Goal: Task Accomplishment & Management: Manage account settings

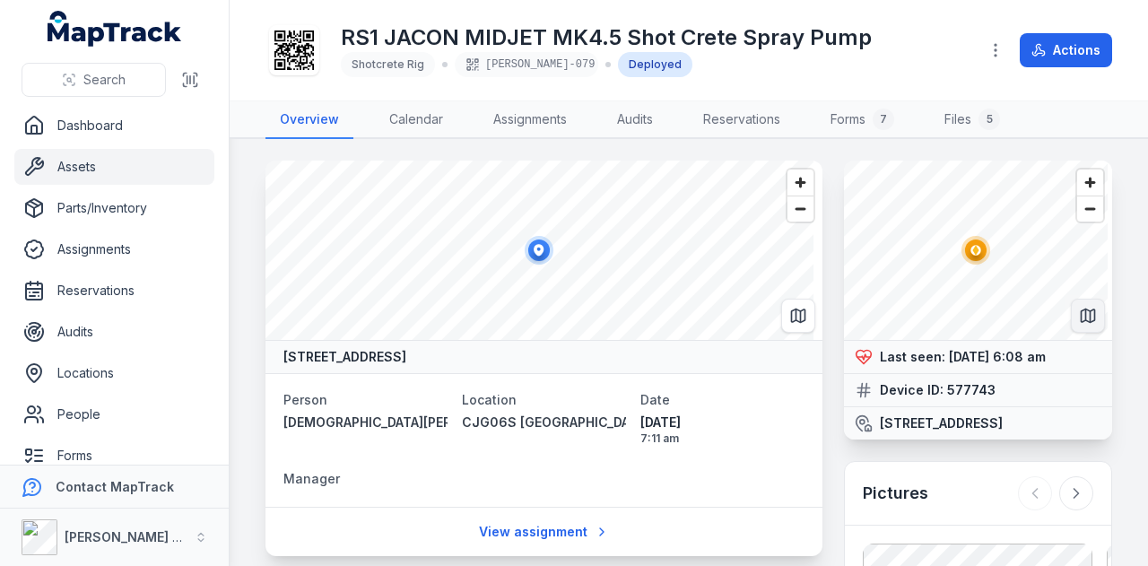
click at [1080, 317] on icon "Switch to Map View" at bounding box center [1088, 316] width 18 height 18
click at [135, 166] on link "Assets" at bounding box center [114, 167] width 200 height 36
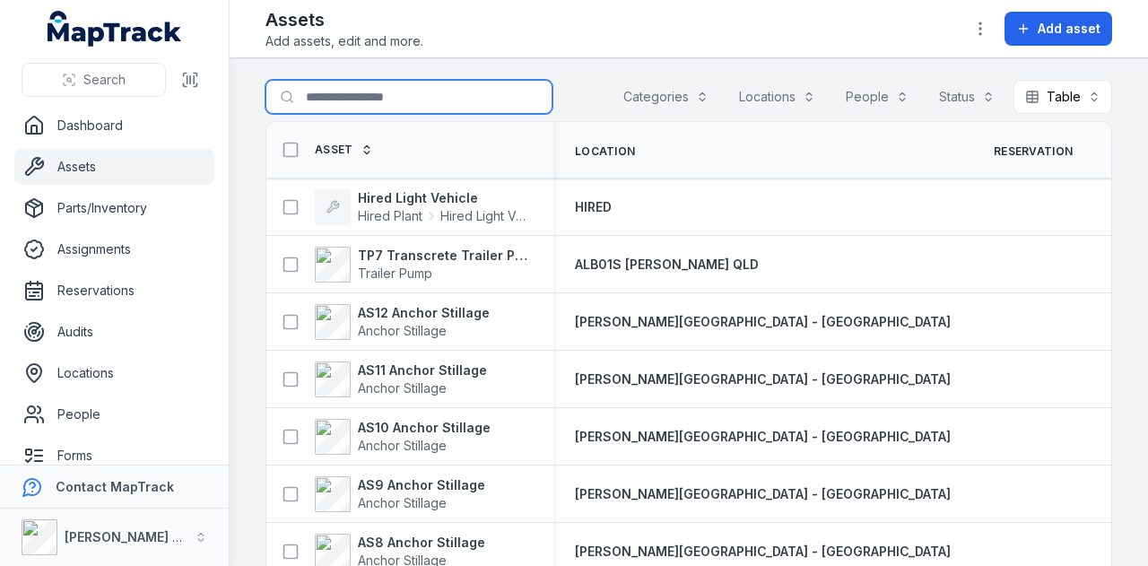
click at [332, 101] on input "Search for assets" at bounding box center [409, 97] width 287 height 34
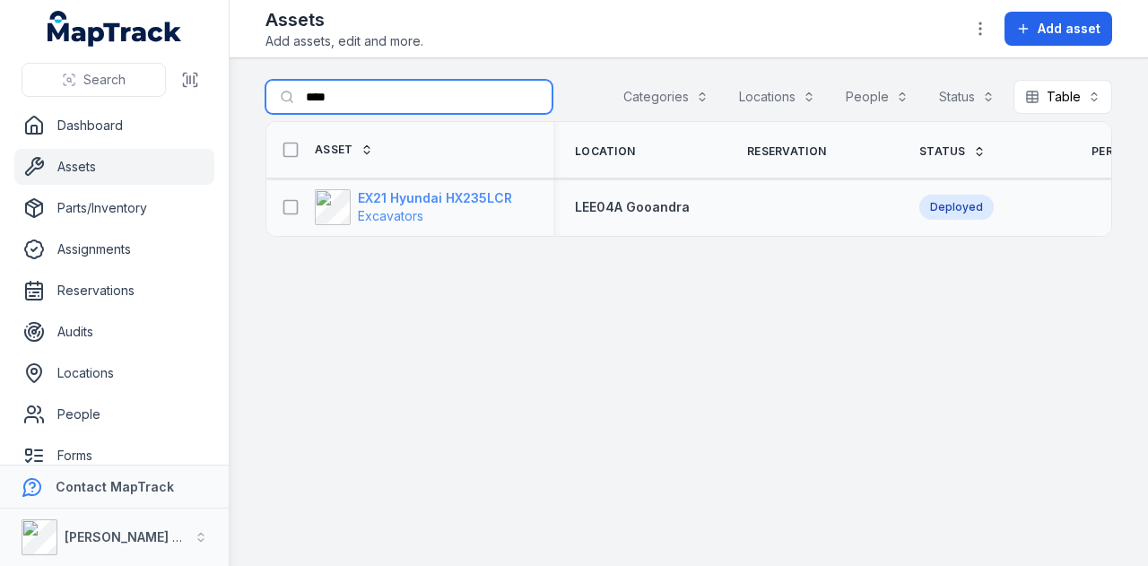
type input "****"
click at [461, 200] on strong "EX21 Hyundai HX235LCR" at bounding box center [435, 198] width 154 height 18
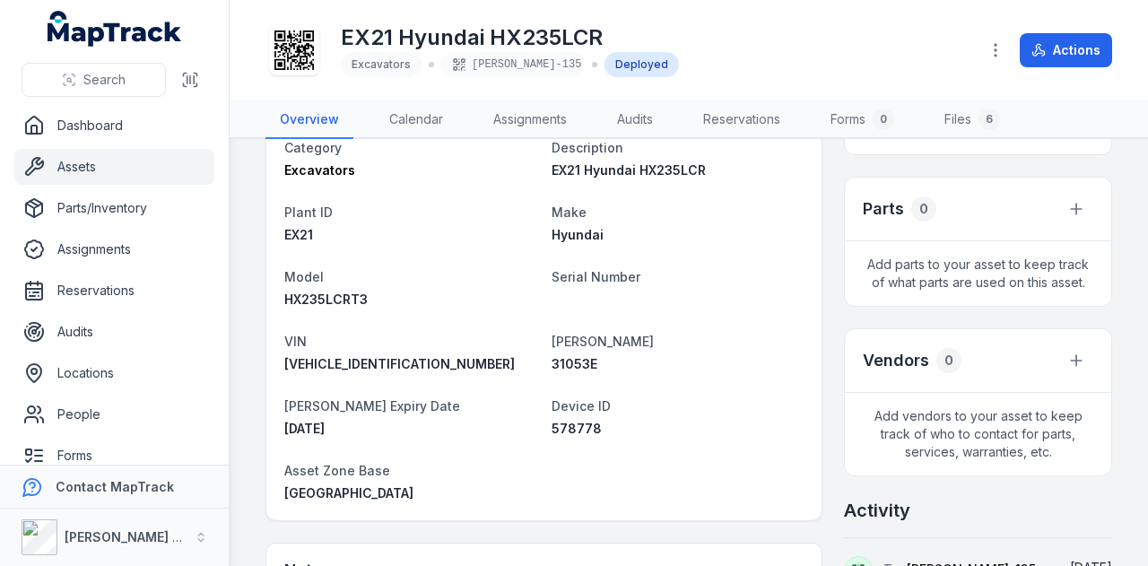
scroll to position [718, 0]
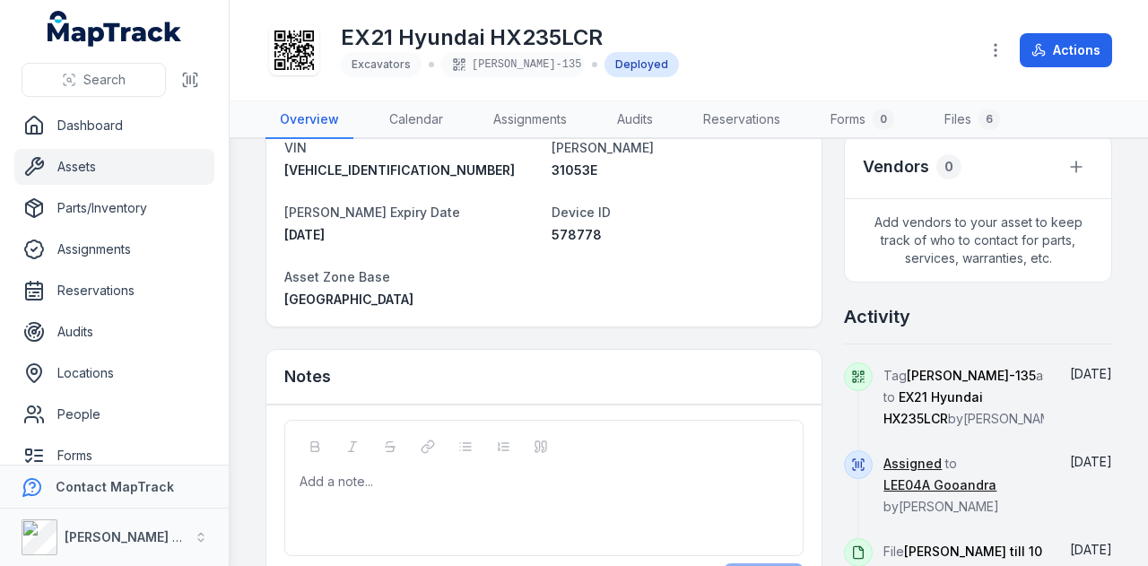
click at [116, 170] on link "Assets" at bounding box center [114, 167] width 200 height 36
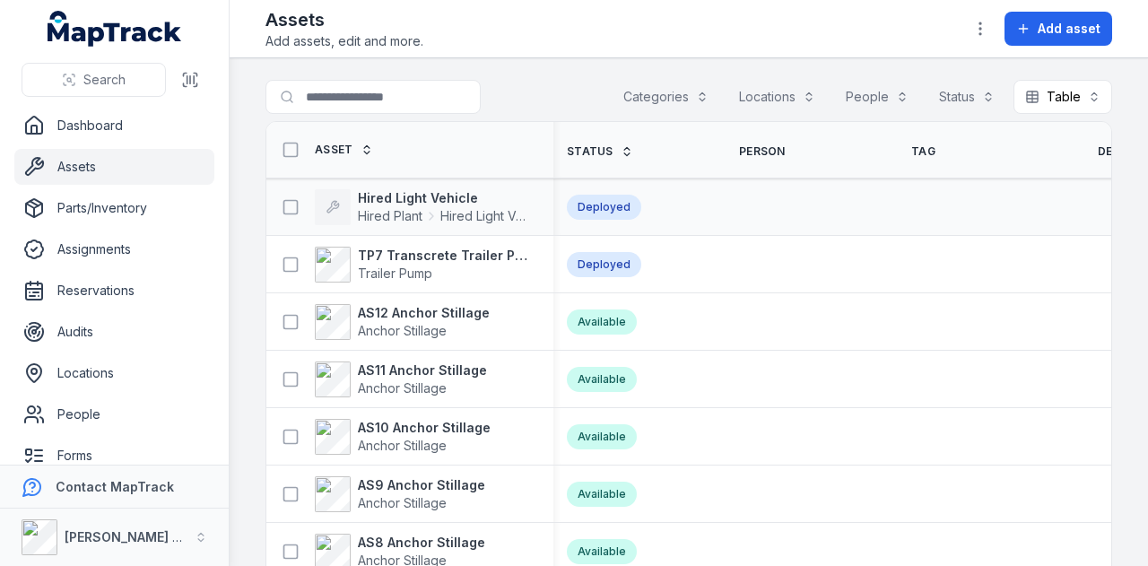
scroll to position [0, 650]
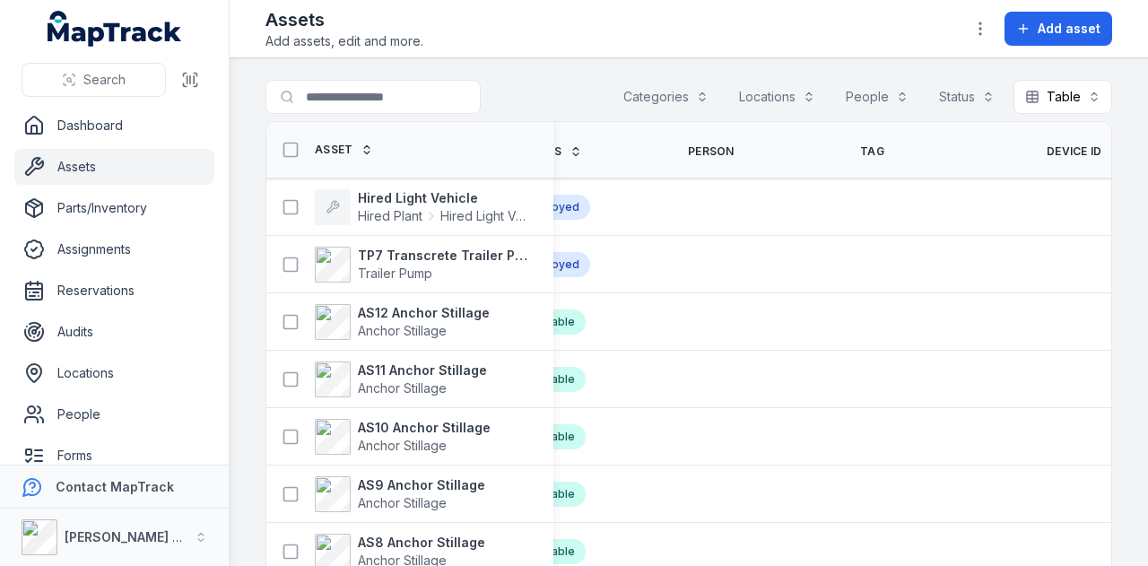
click at [1047, 154] on span "Device ID" at bounding box center [1075, 151] width 56 height 14
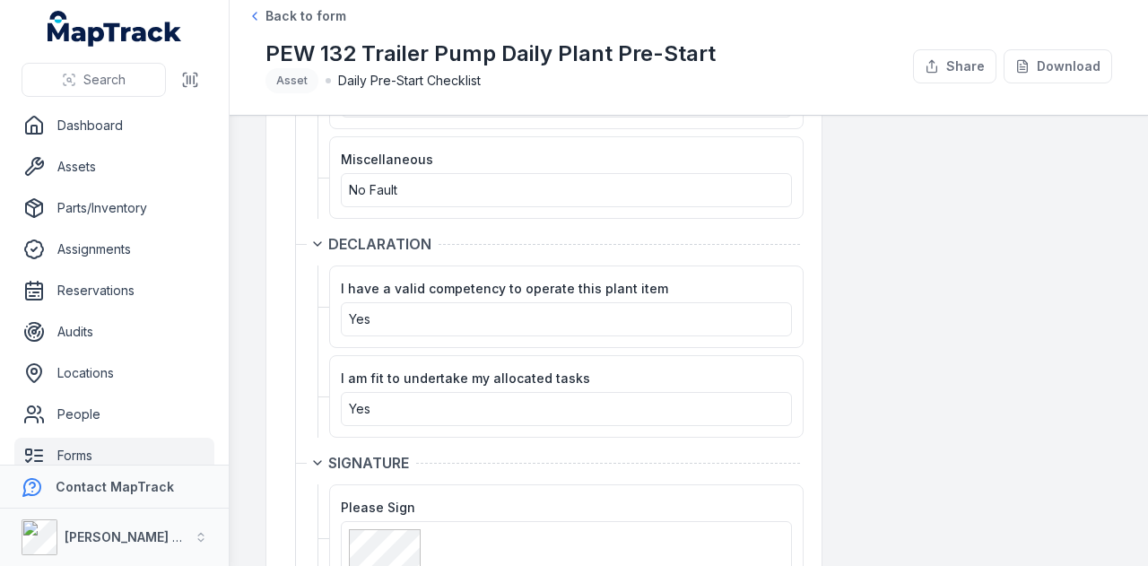
scroll to position [3764, 0]
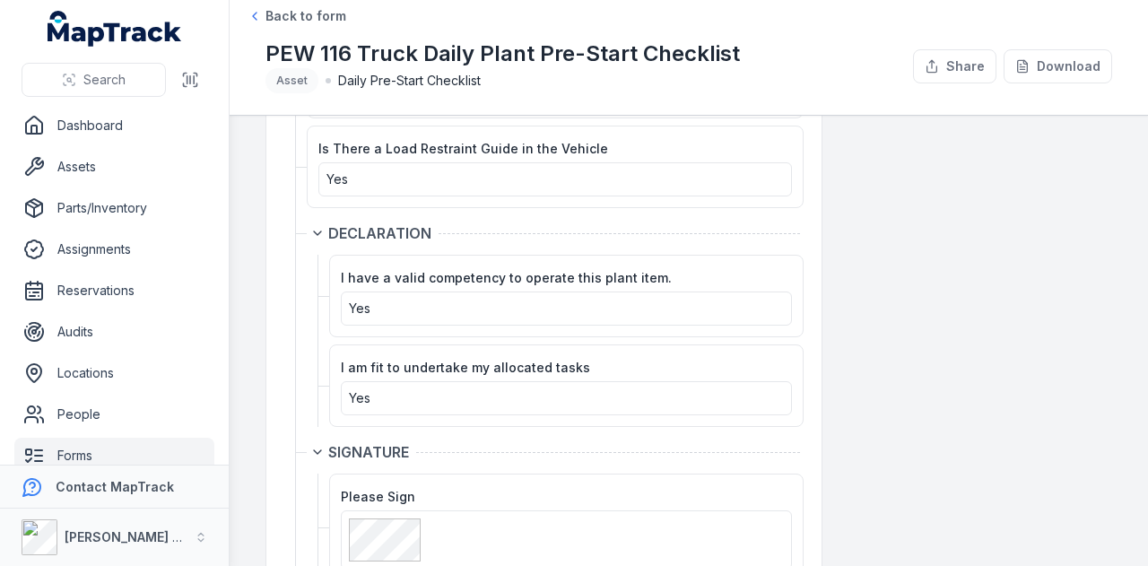
scroll to position [3074, 0]
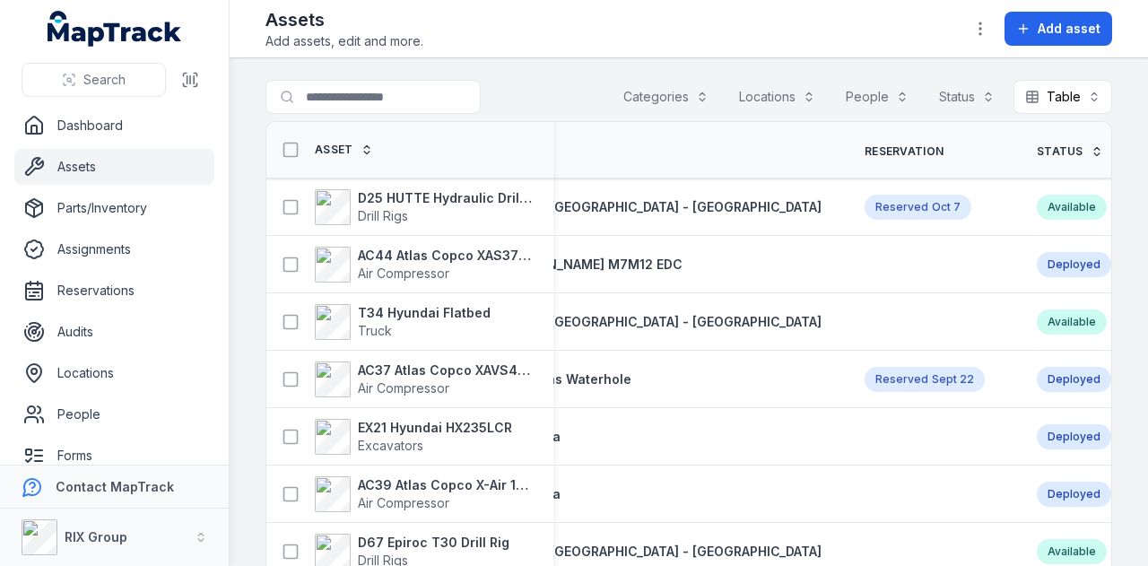
scroll to position [0, 127]
click at [418, 196] on strong "D25 HUTTE Hydraulic Drill Rig" at bounding box center [445, 198] width 174 height 18
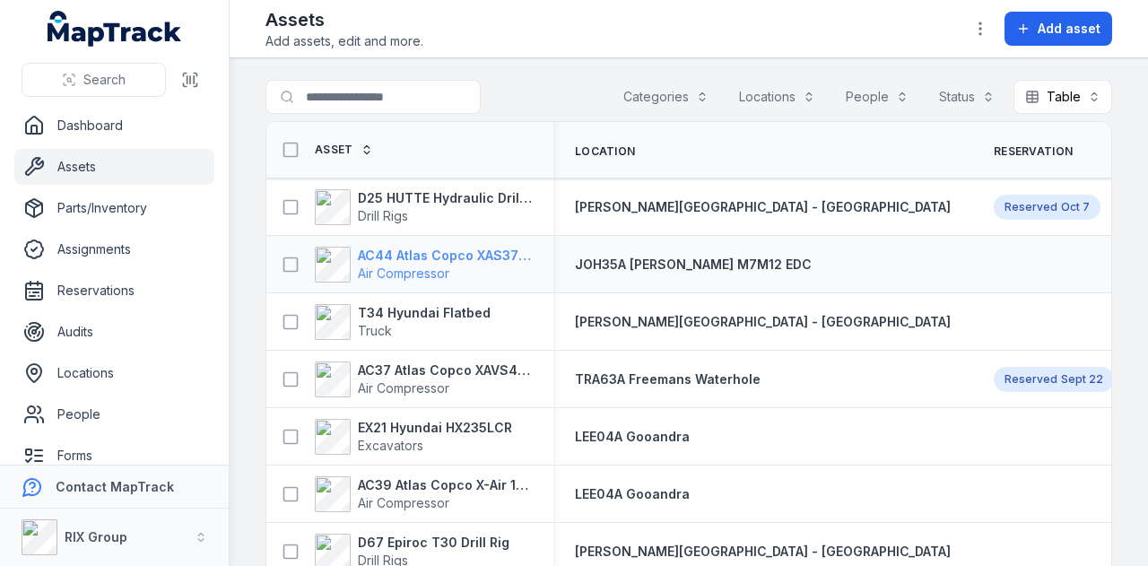
click at [461, 259] on strong "AC44 Atlas Copco XAS375TA" at bounding box center [445, 256] width 174 height 18
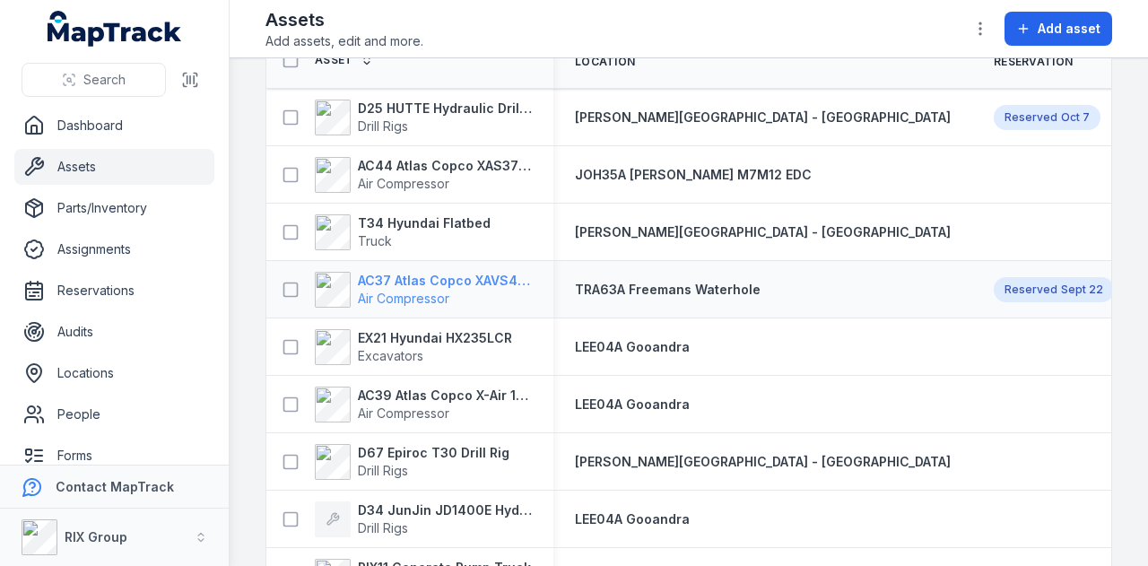
click at [436, 282] on strong "AC37 Atlas Copco XAVS450" at bounding box center [445, 281] width 174 height 18
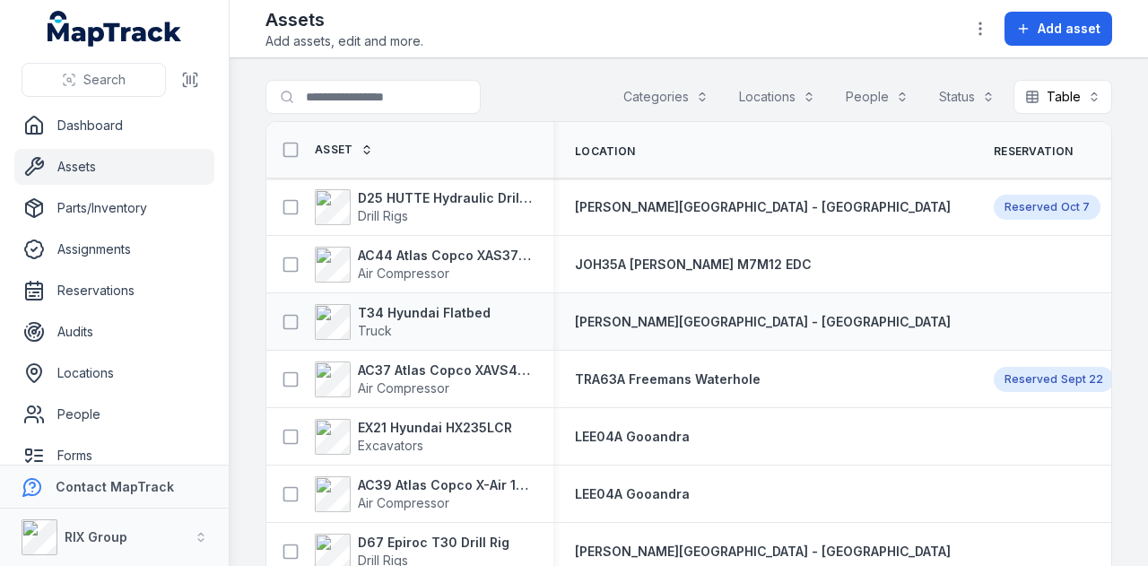
scroll to position [90, 0]
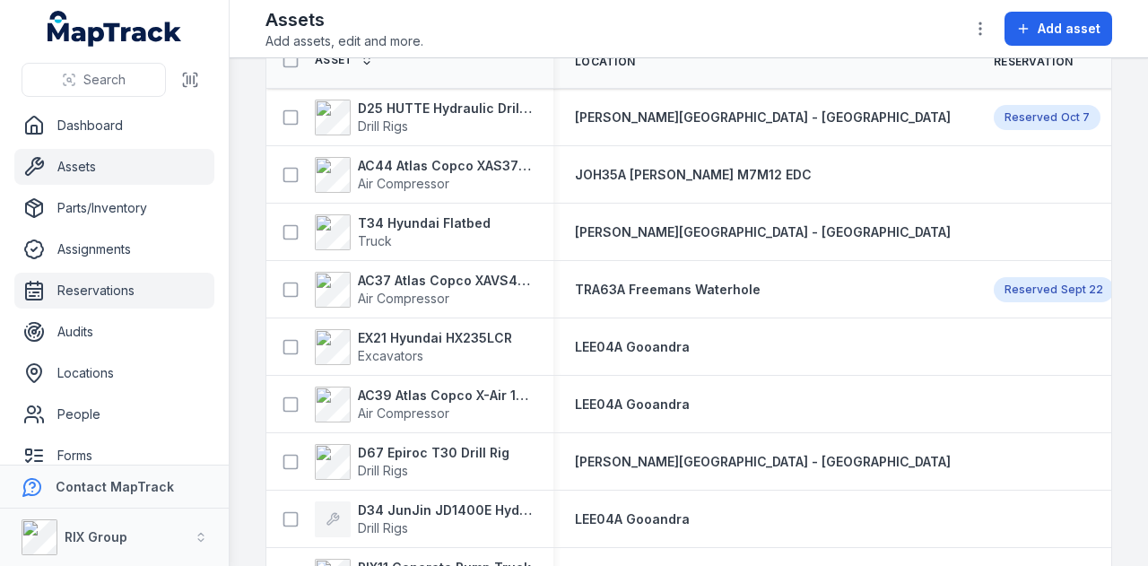
click at [120, 304] on link "Reservations" at bounding box center [114, 291] width 200 height 36
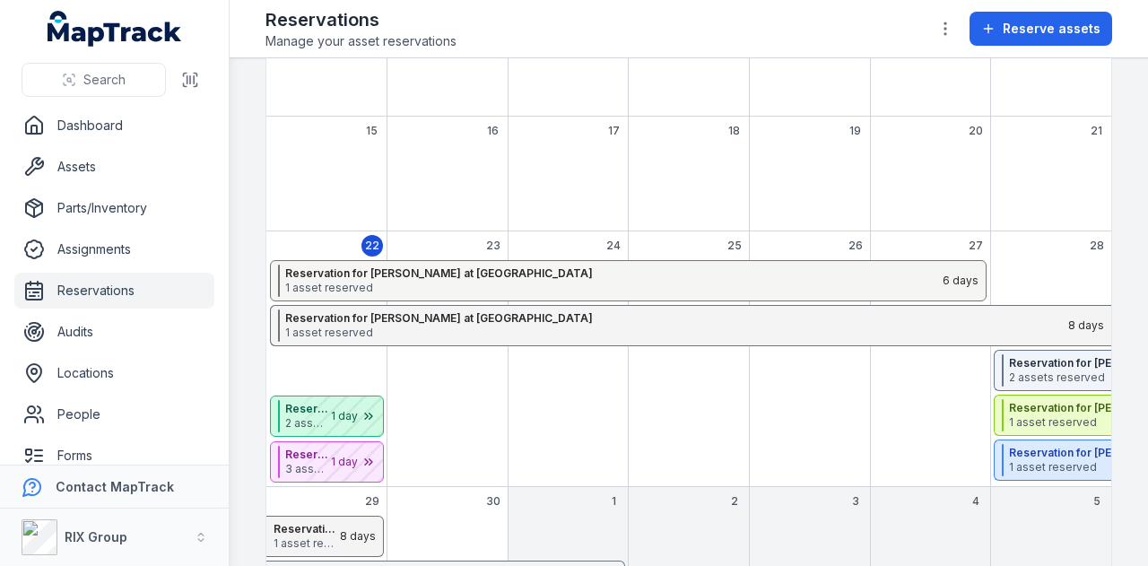
scroll to position [359, 0]
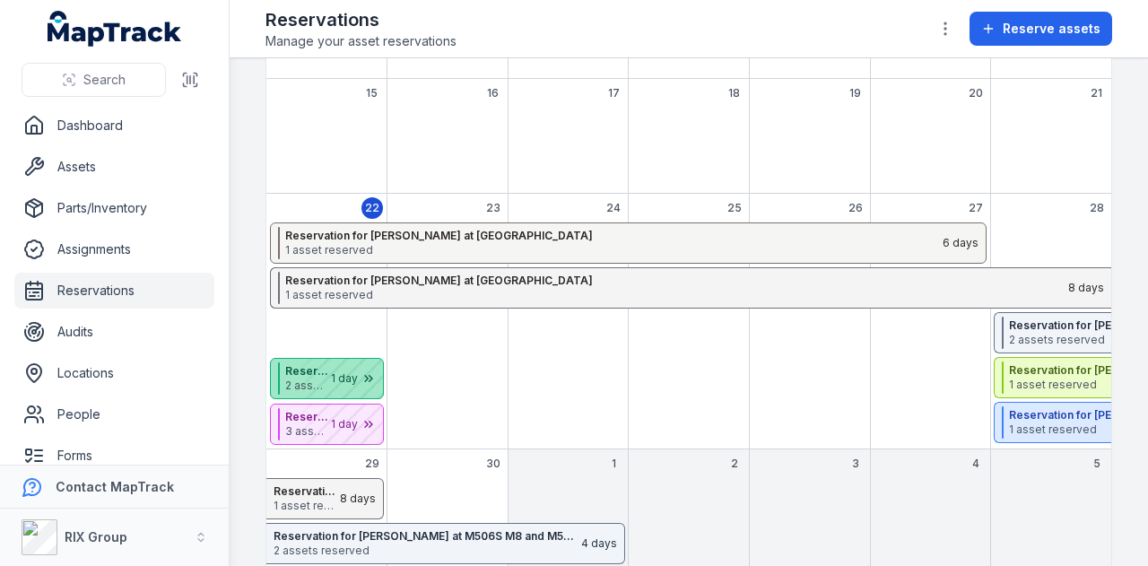
click at [321, 369] on div "September 2025" at bounding box center [338, 378] width 90 height 39
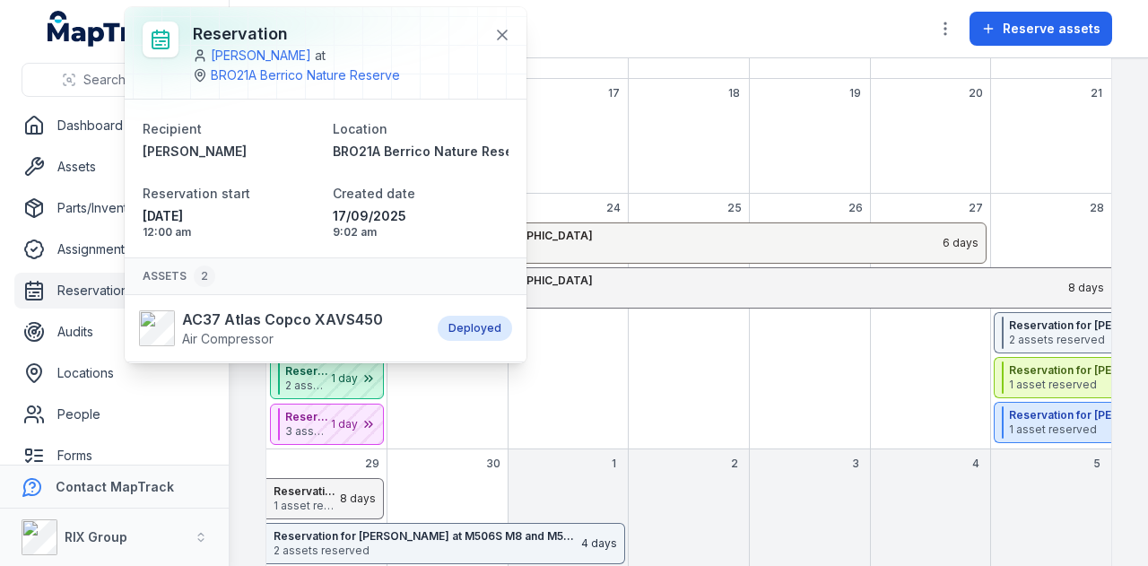
scroll to position [67, 0]
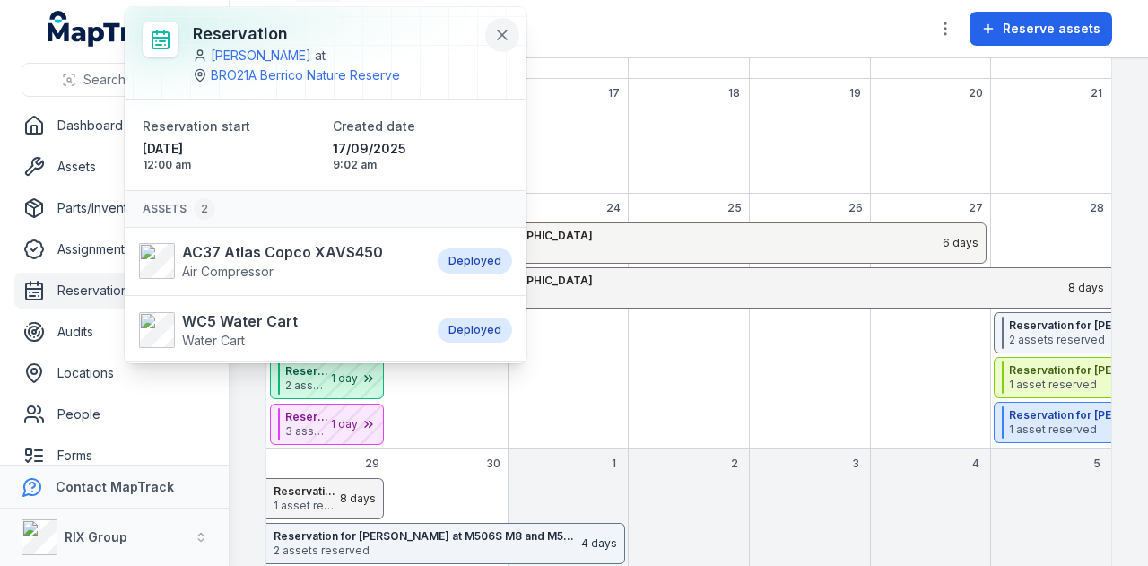
click at [493, 34] on icon at bounding box center [502, 35] width 18 height 18
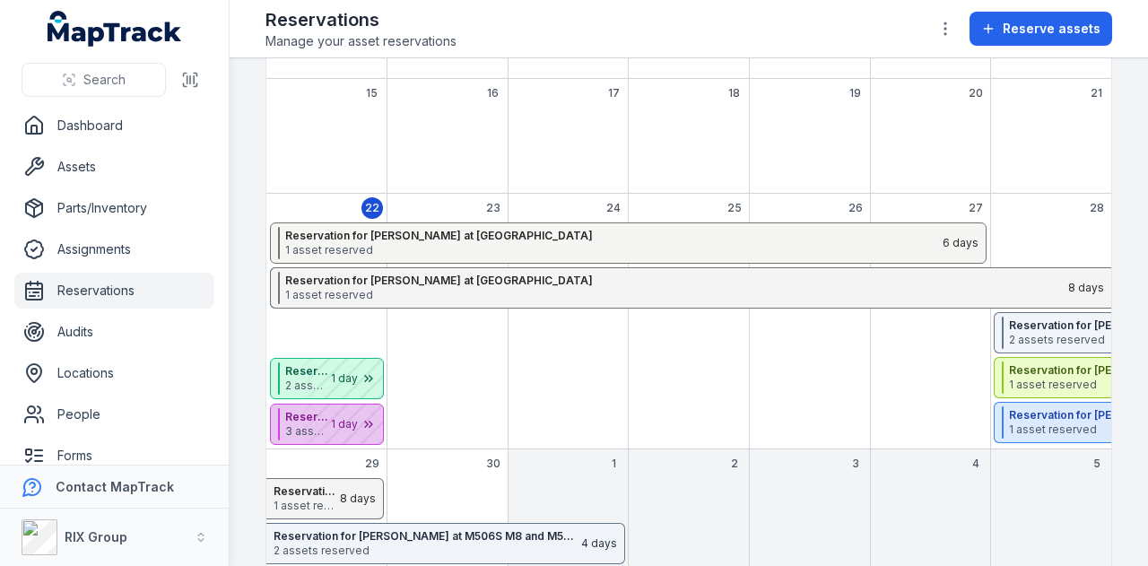
click at [307, 406] on div "September 2025" at bounding box center [338, 424] width 90 height 39
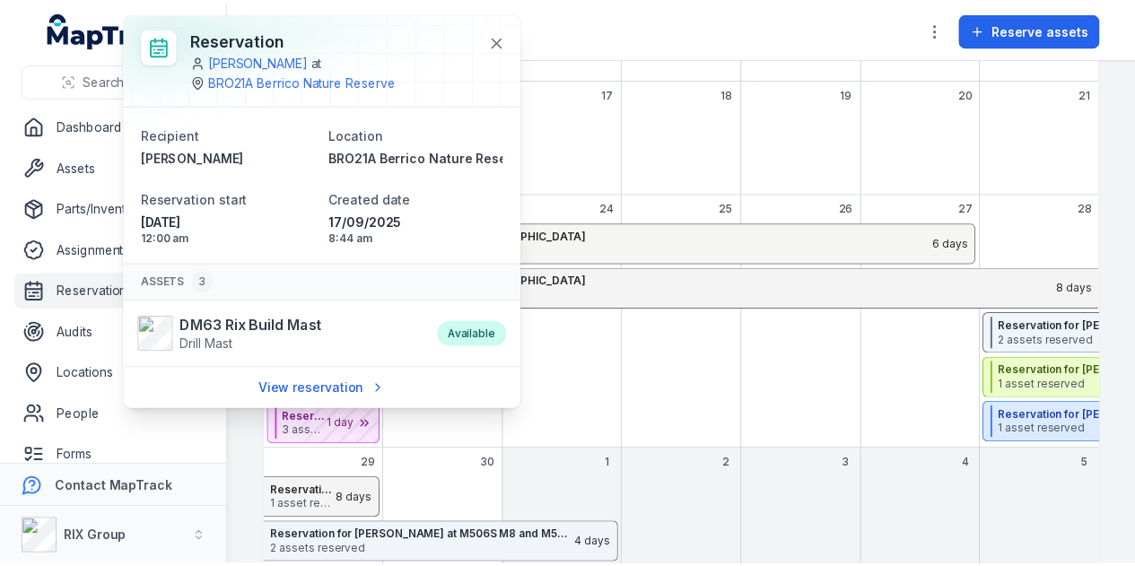
scroll to position [136, 0]
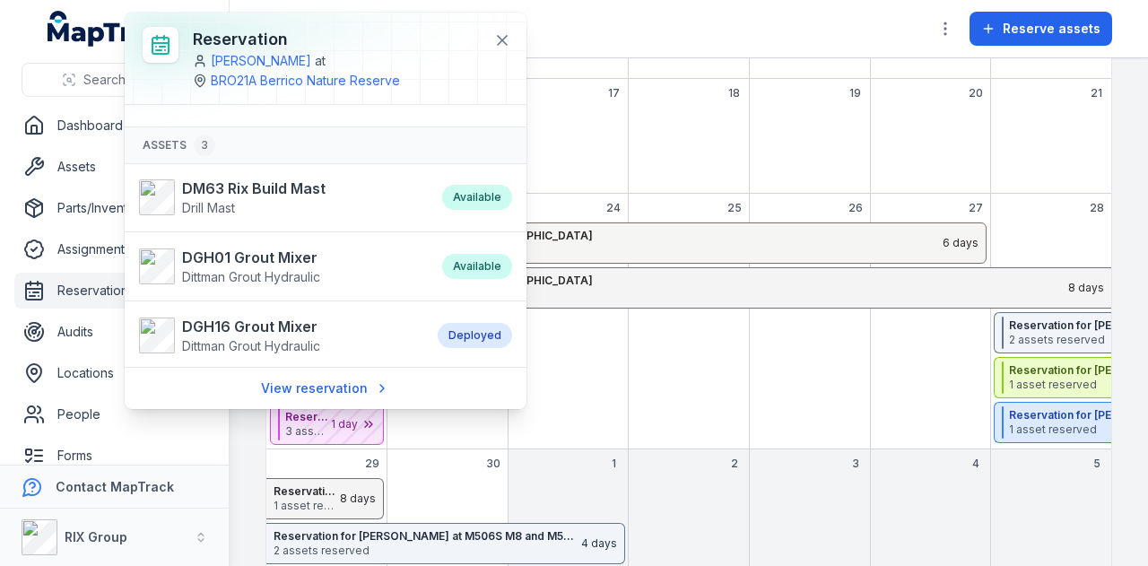
click at [577, 381] on div "September 2025" at bounding box center [568, 335] width 121 height 227
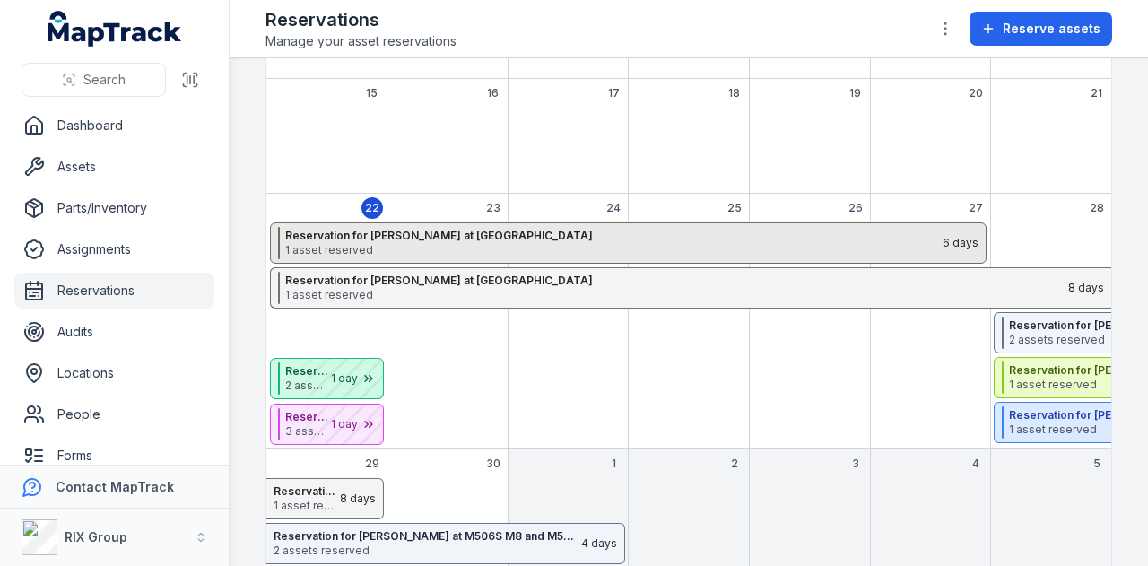
click at [493, 234] on strong "Reservation for [PERSON_NAME] at [GEOGRAPHIC_DATA]" at bounding box center [613, 236] width 656 height 14
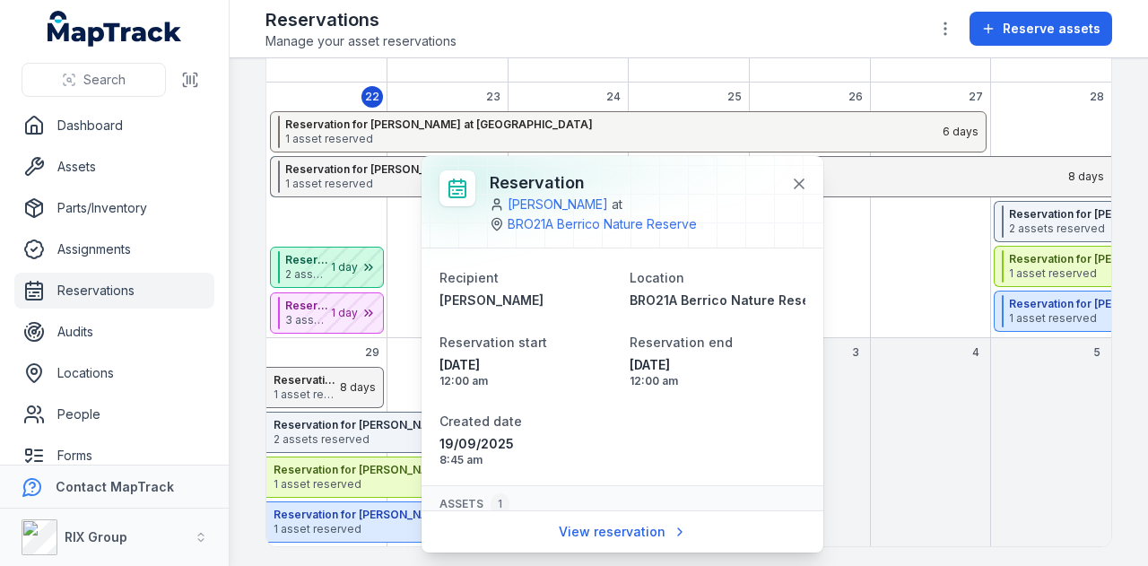
scroll to position [78, 0]
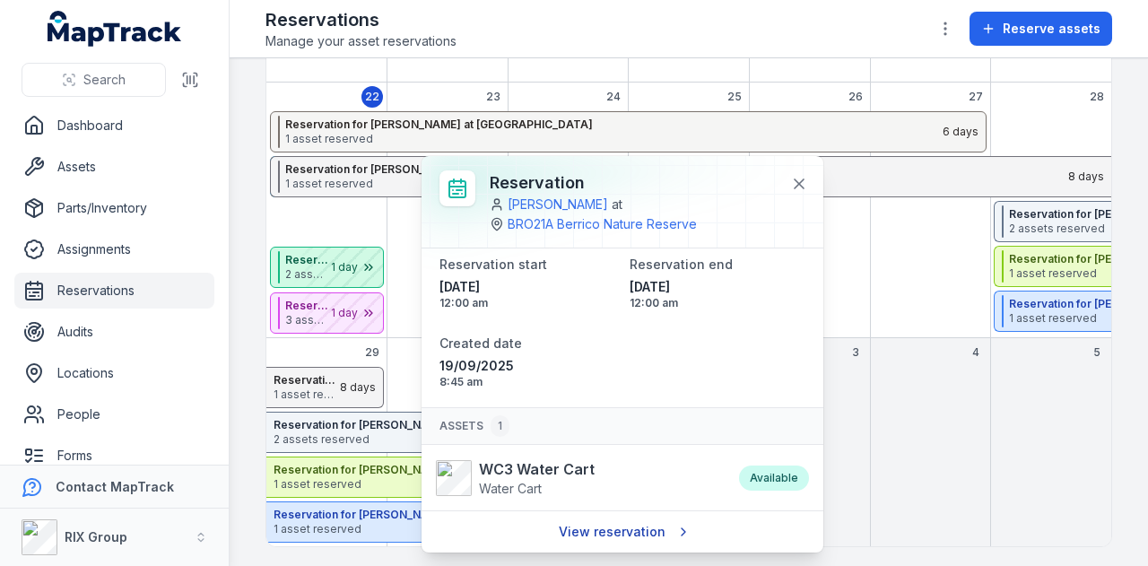
click at [615, 523] on link "View reservation" at bounding box center [623, 532] width 152 height 34
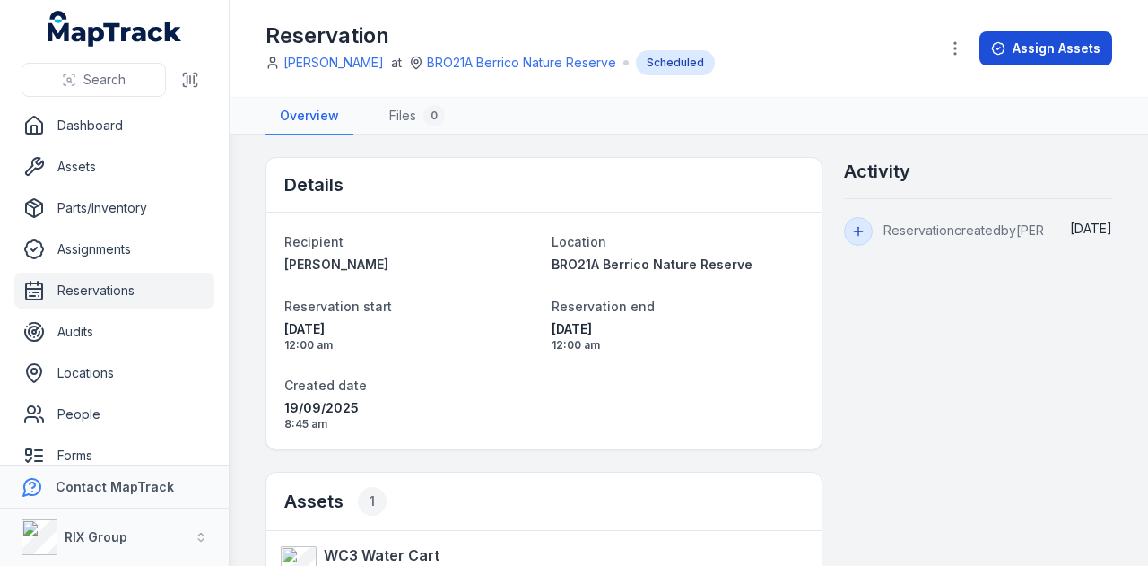
click at [1033, 56] on button "Assign Assets" at bounding box center [1046, 48] width 133 height 34
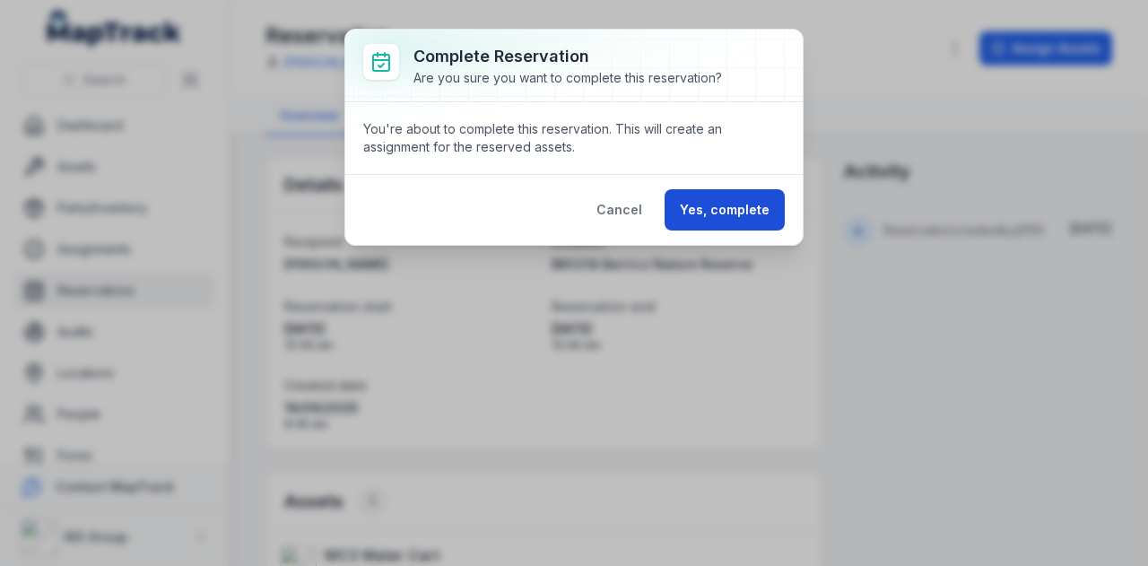
click at [730, 211] on button "Yes, complete" at bounding box center [725, 209] width 120 height 41
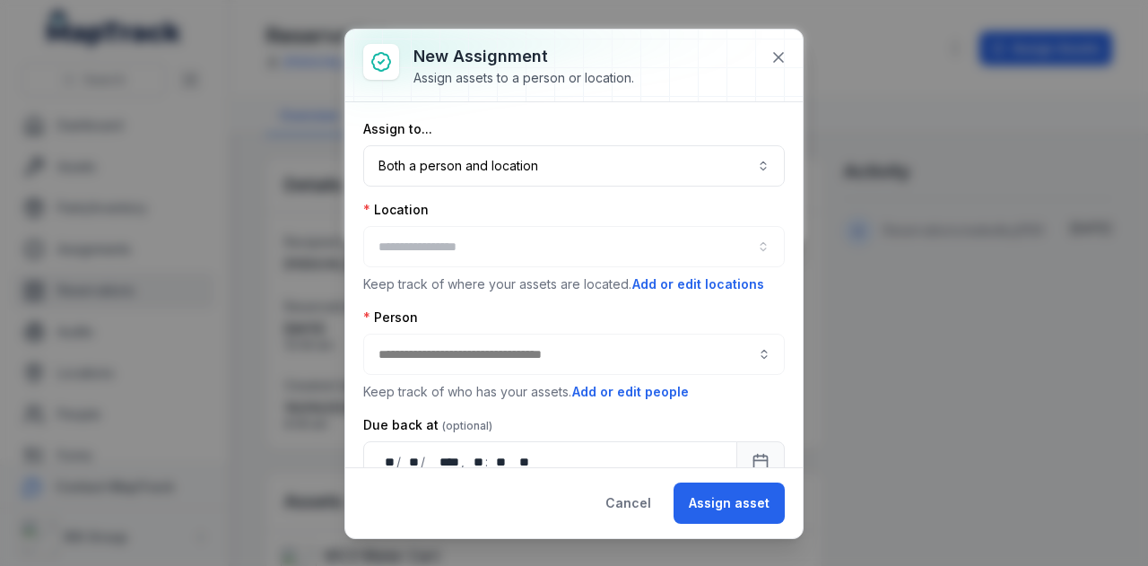
type input "**********"
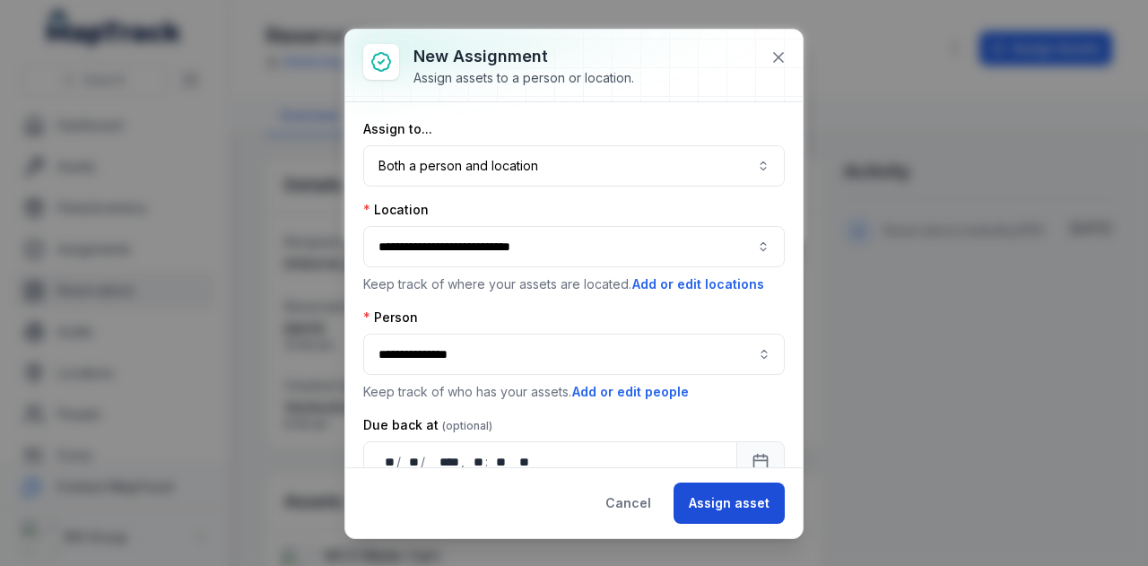
click at [739, 496] on button "Assign asset" at bounding box center [729, 503] width 111 height 41
